Goal: Task Accomplishment & Management: Manage account settings

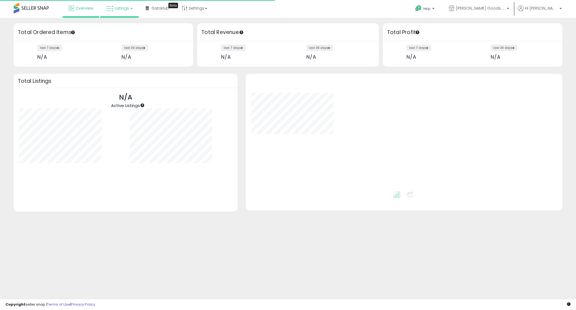
click at [112, 4] on link "Listings" at bounding box center [119, 8] width 35 height 16
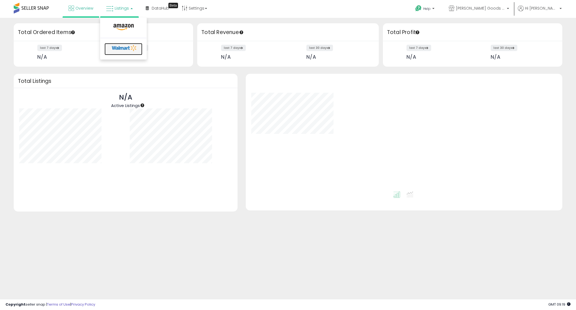
click at [119, 46] on icon at bounding box center [124, 48] width 29 height 8
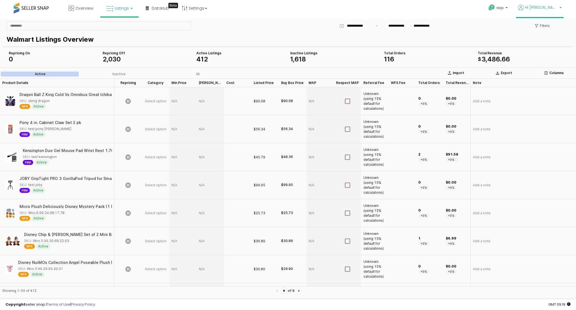
click at [559, 7] on p "Hi [PERSON_NAME]" at bounding box center [540, 8] width 44 height 7
click at [536, 58] on link "Stop impersonating" at bounding box center [539, 57] width 36 height 5
